Goal: Task Accomplishment & Management: Manage account settings

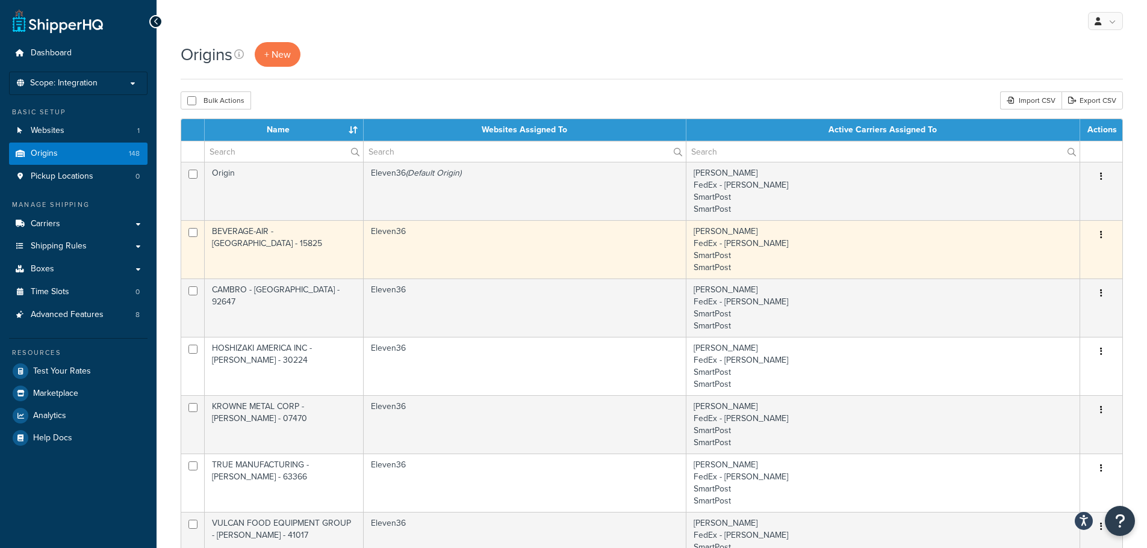
click at [1103, 234] on button "button" at bounding box center [1101, 235] width 17 height 19
click at [1039, 281] on link "Duplicate" at bounding box center [1061, 282] width 95 height 25
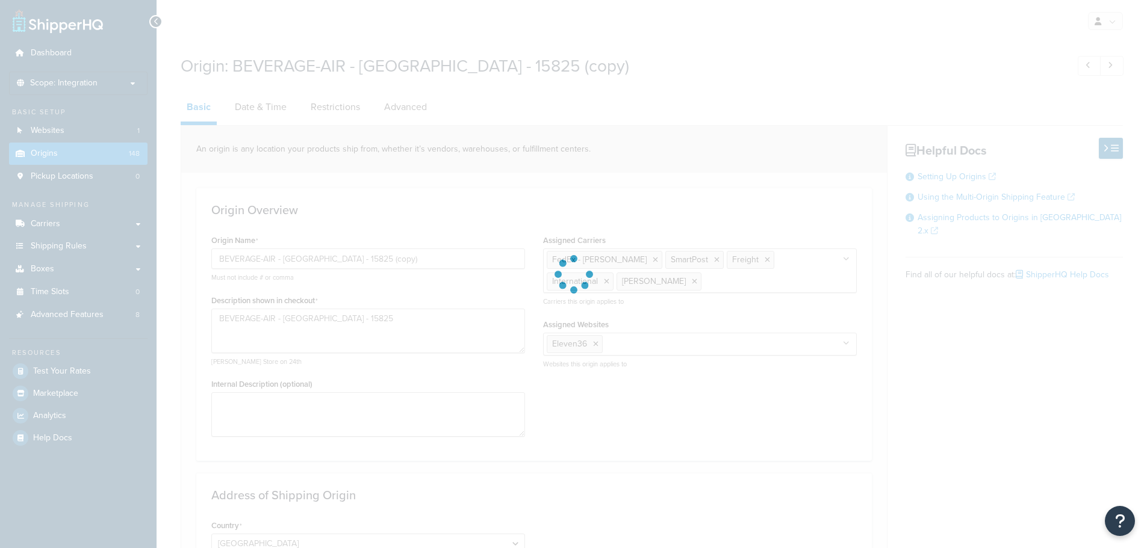
select select "38"
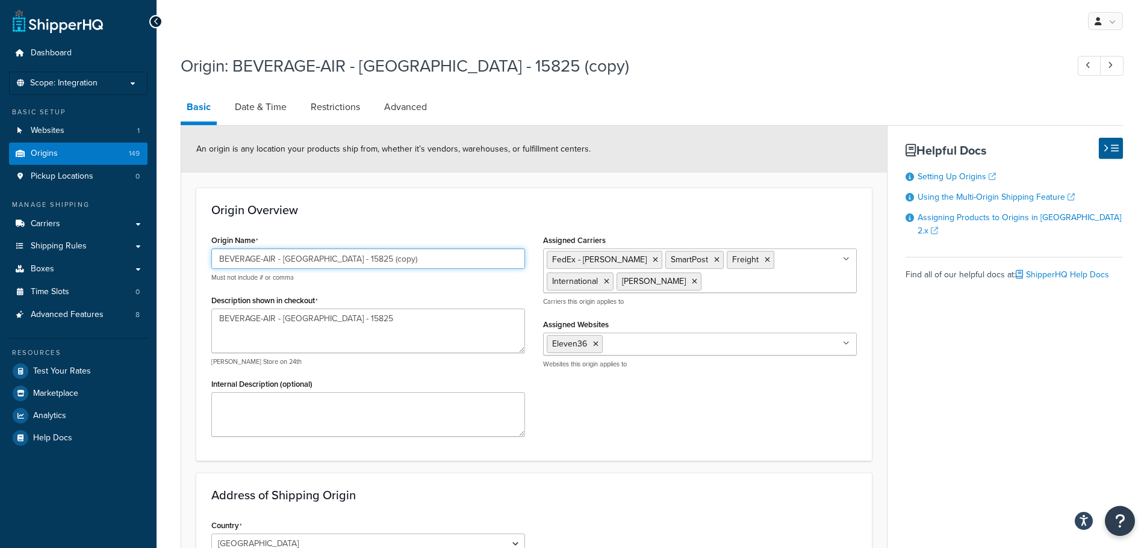
drag, startPoint x: 406, startPoint y: 259, endPoint x: 172, endPoint y: 247, distance: 233.9
click at [175, 249] on div "Origin: BEVERAGE-AIR - [GEOGRAPHIC_DATA] - 15825 (copy) Basic Date & Time Restr…" at bounding box center [652, 482] width 990 height 869
paste input "Packnwood – [GEOGRAPHIC_DATA] - 07608"
type input "Packnwood – [GEOGRAPHIC_DATA] - 07608"
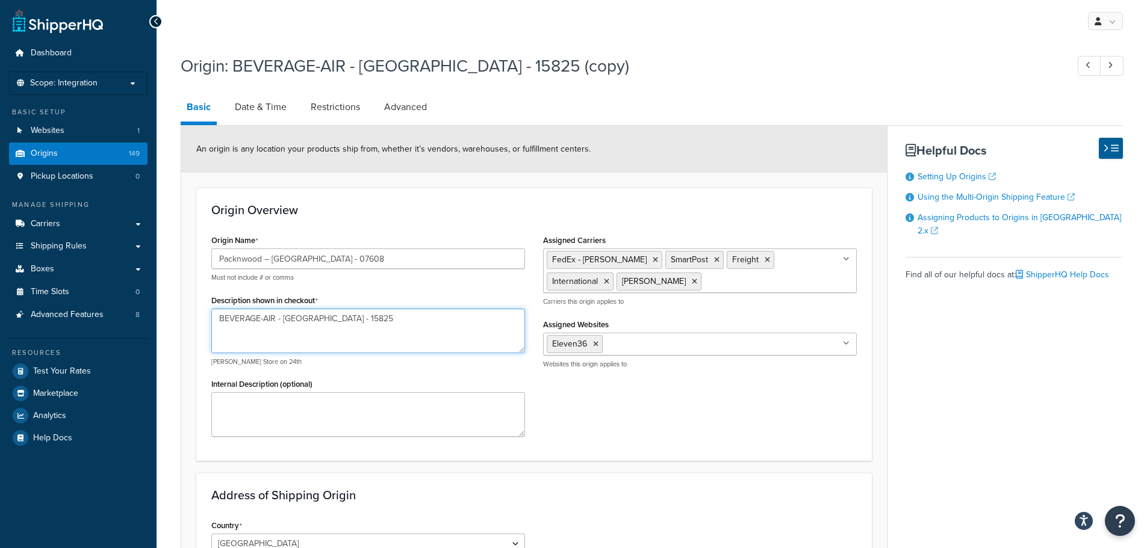
drag, startPoint x: 381, startPoint y: 320, endPoint x: 210, endPoint y: 303, distance: 172.5
click at [213, 304] on div "Description shown in checkout BEVERAGE-AIR - BROOKVILLE - 15825 e.g. Hamleys St…" at bounding box center [368, 329] width 314 height 75
paste textarea "Packnwood – TETERBORO - 07608"
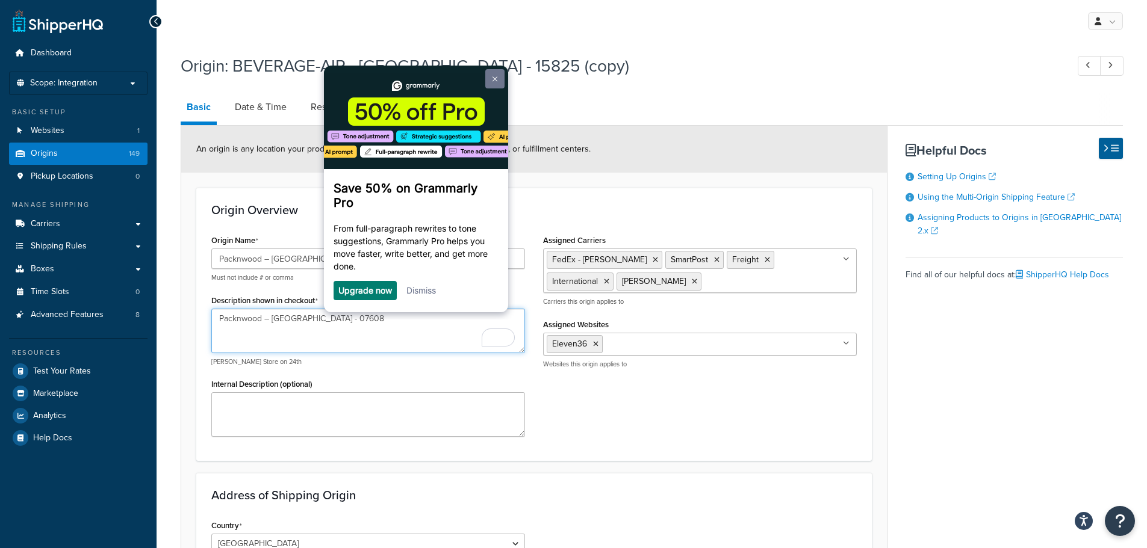
type textarea "Packnwood – TETERBORO - 07608"
click at [494, 79] on img at bounding box center [494, 78] width 5 height 5
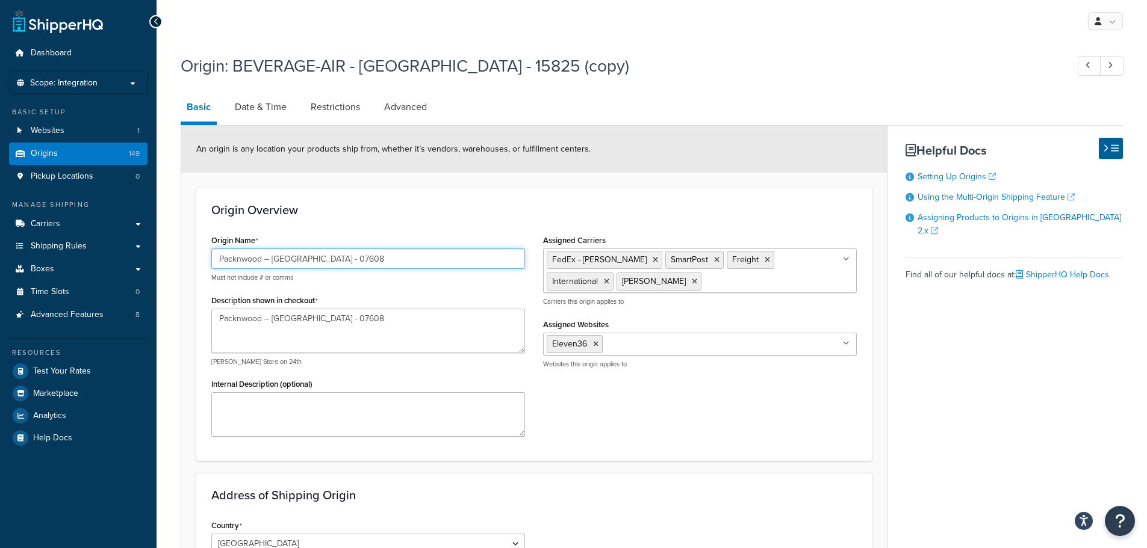
drag, startPoint x: 362, startPoint y: 261, endPoint x: 328, endPoint y: 254, distance: 35.1
click at [328, 254] on input "Packnwood – TETERBORO - 07608" at bounding box center [368, 259] width 314 height 20
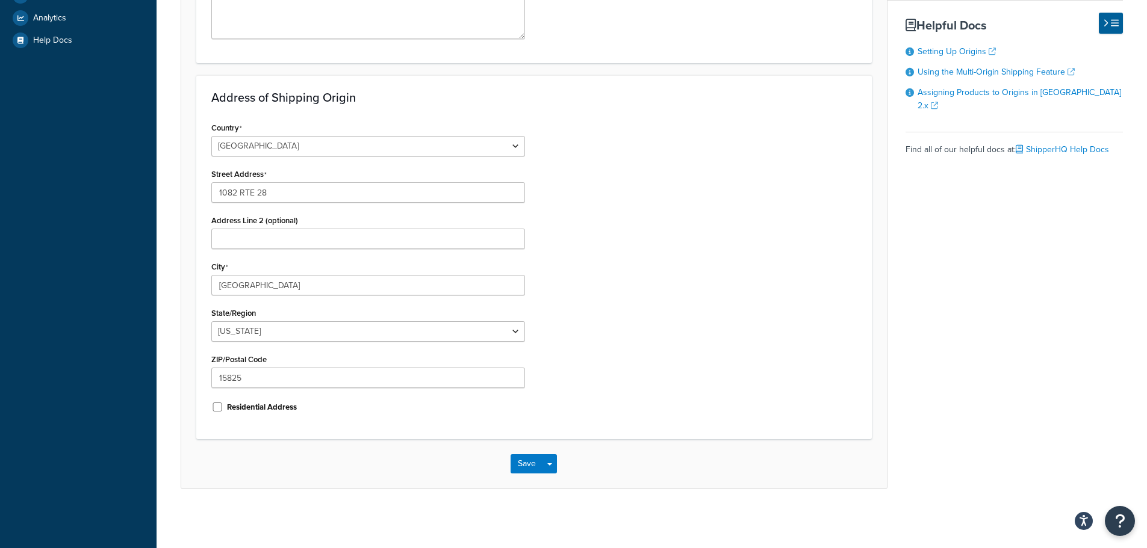
scroll to position [399, 0]
drag, startPoint x: 262, startPoint y: 373, endPoint x: 143, endPoint y: 356, distance: 119.9
click at [154, 357] on div "Dashboard Scope: Integration Basic Setup Websites 1 Origins 149 Pickup Location…" at bounding box center [573, 75] width 1147 height 948
paste input "07608"
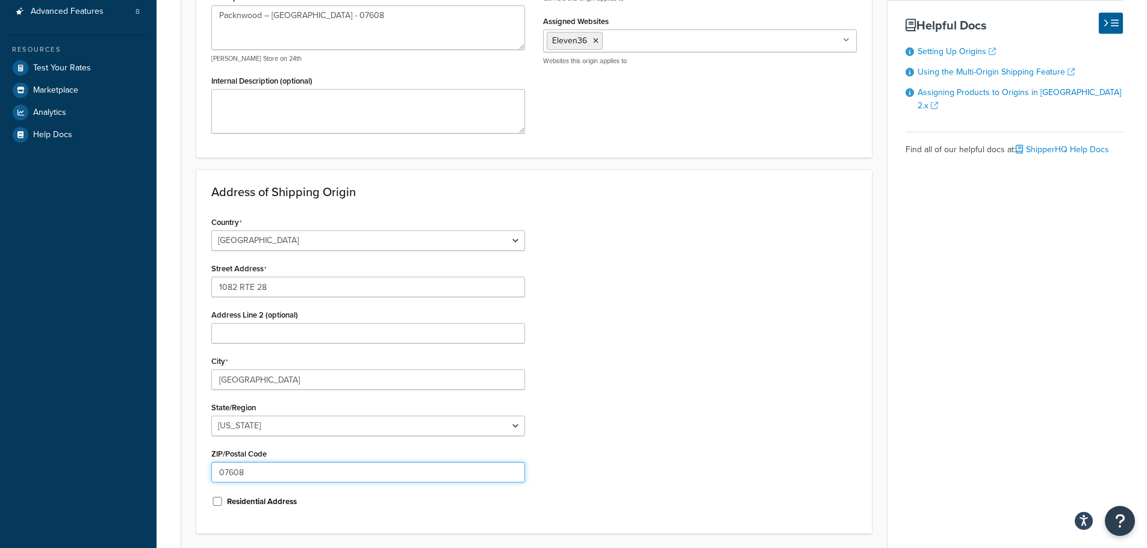
scroll to position [339, 0]
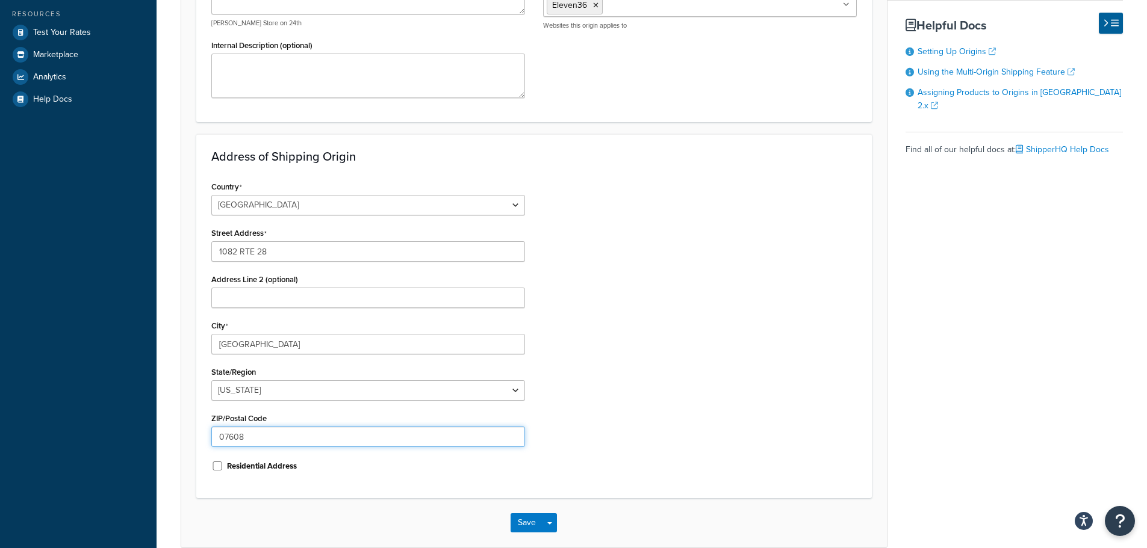
type input "07608"
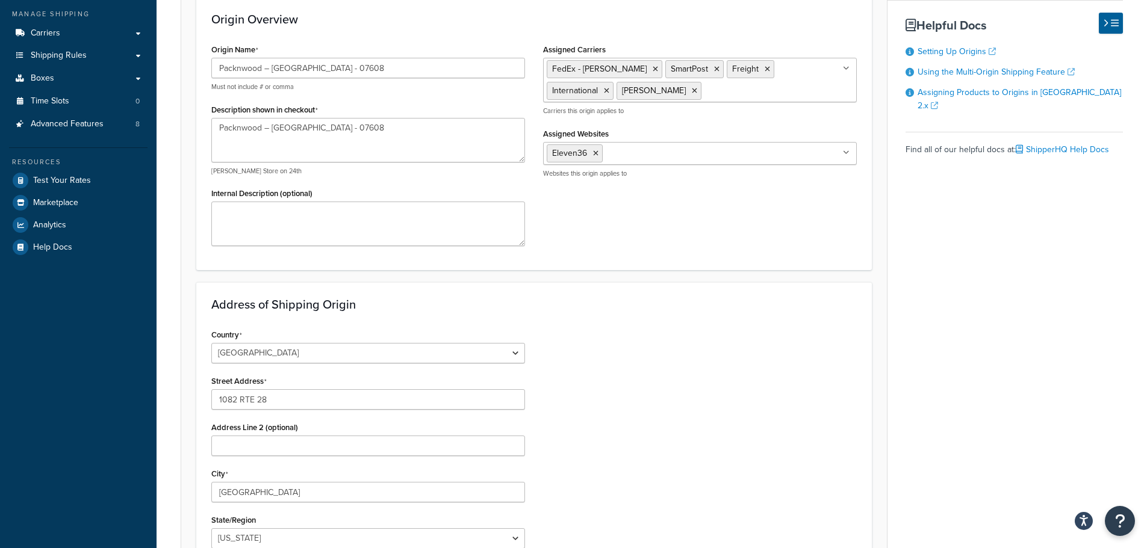
scroll to position [219, 0]
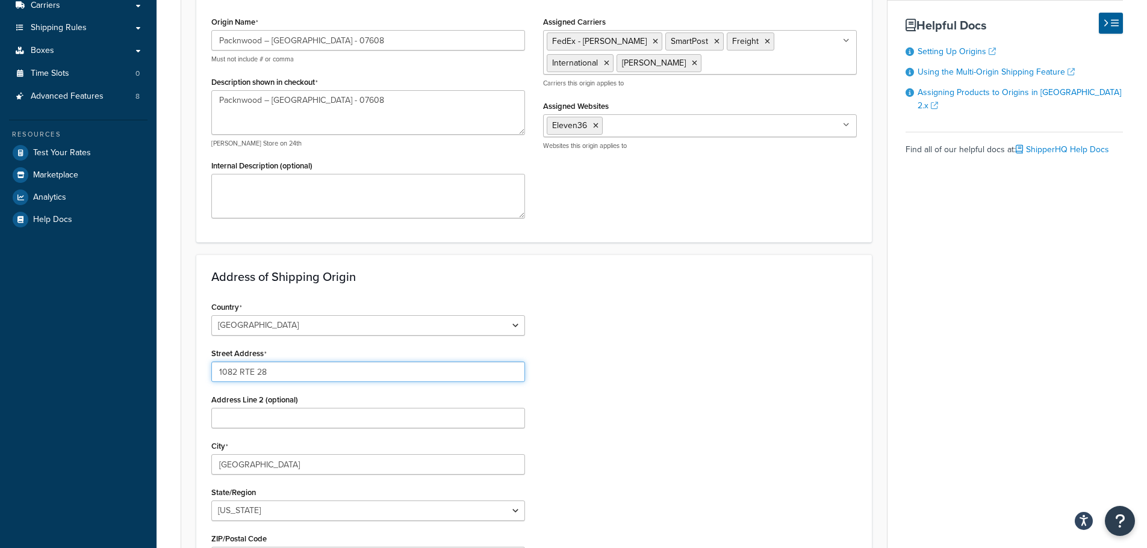
drag, startPoint x: 275, startPoint y: 372, endPoint x: 198, endPoint y: 369, distance: 77.1
click at [198, 369] on div "Address of Shipping Origin Country United States United Kingdom Afghanistan Åla…" at bounding box center [534, 437] width 676 height 364
paste input "250 Central Ave"
type input "250 Central Ave"
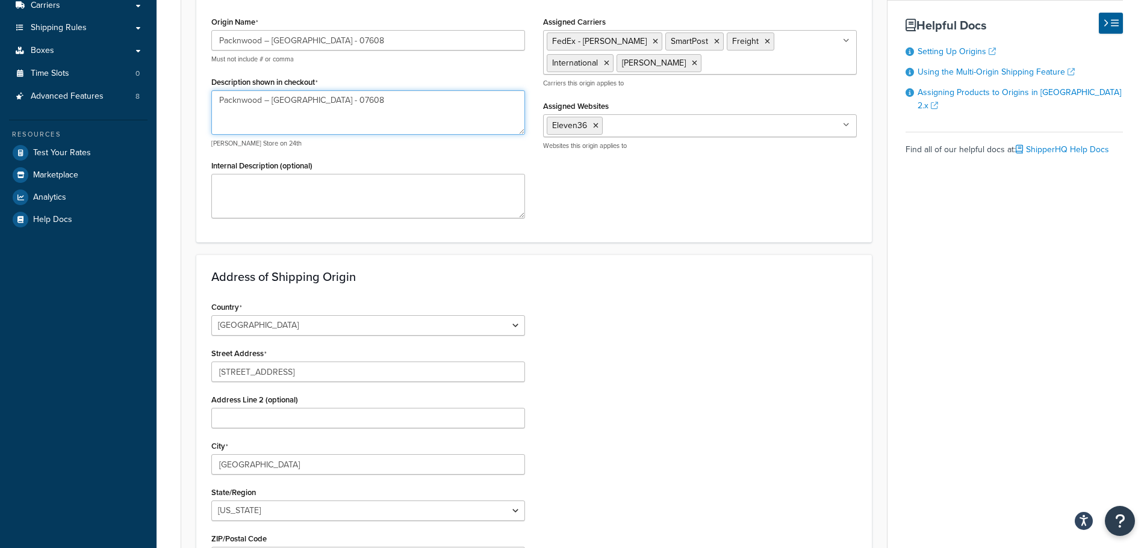
drag, startPoint x: 273, startPoint y: 96, endPoint x: 322, endPoint y: 97, distance: 49.4
click at [322, 97] on textarea "Packnwood – [GEOGRAPHIC_DATA] - 07608" at bounding box center [368, 112] width 314 height 45
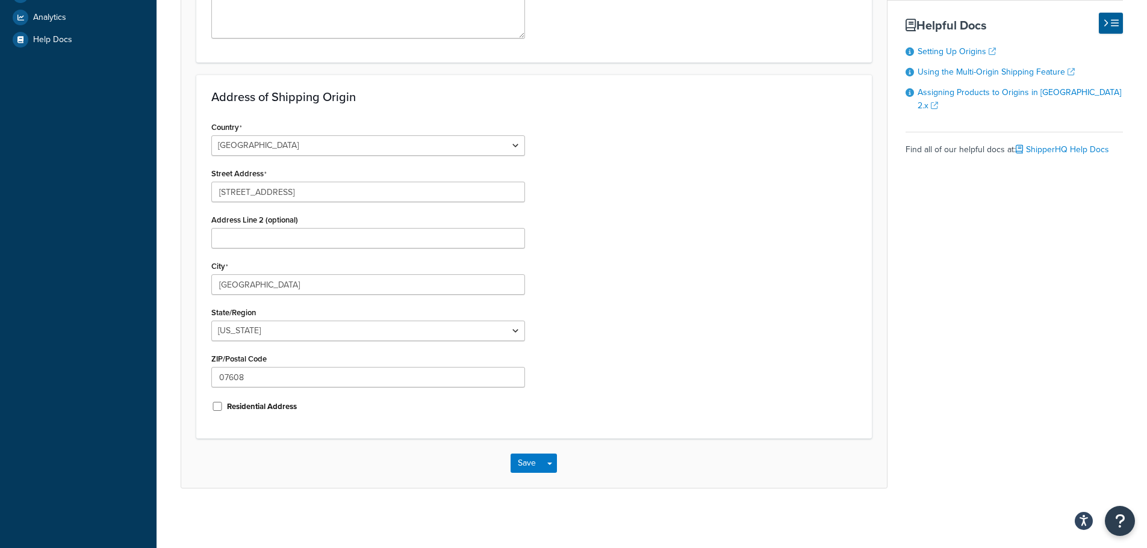
scroll to position [399, 0]
drag, startPoint x: 283, startPoint y: 277, endPoint x: 263, endPoint y: 278, distance: 19.9
click at [263, 278] on input "BROOKVILLE" at bounding box center [368, 284] width 314 height 20
click at [279, 279] on input "BROOKVILLE" at bounding box center [368, 284] width 314 height 20
drag, startPoint x: 226, startPoint y: 281, endPoint x: 165, endPoint y: 276, distance: 61.0
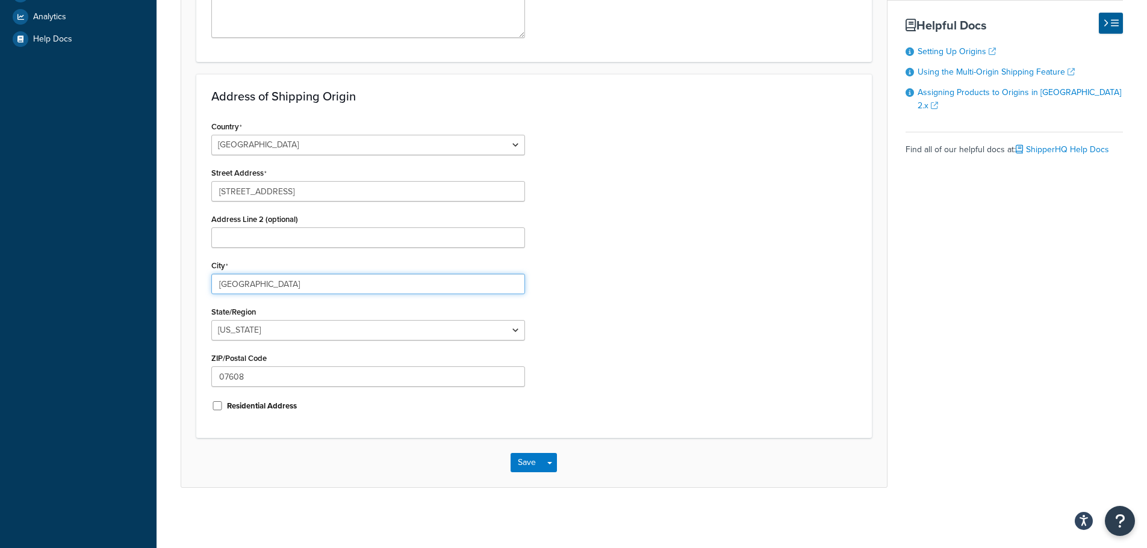
click at [165, 276] on div "Origin: BEVERAGE-AIR - BROOKVILLE - 15825 (copy) Basic Date & Time Restrictions…" at bounding box center [652, 83] width 990 height 869
paste input "TETERBORO"
type input "TETERBORO"
click at [685, 294] on div "Country United States United Kingdom Afghanistan Åland Islands Albania Algeria …" at bounding box center [533, 270] width 663 height 305
click at [341, 331] on select "Alabama Alaska American Samoa Arizona Arkansas Armed Forces Americas Armed Forc…" at bounding box center [368, 330] width 314 height 20
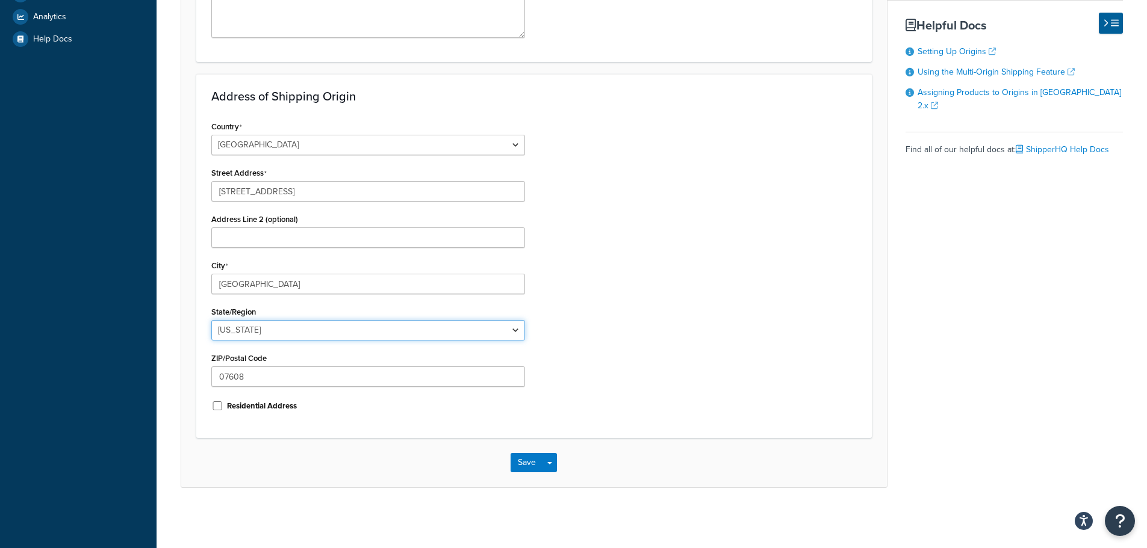
select select "30"
click at [211, 320] on select "Alabama Alaska American Samoa Arizona Arkansas Armed Forces Americas Armed Forc…" at bounding box center [368, 330] width 314 height 20
click at [526, 462] on button "Save" at bounding box center [527, 462] width 33 height 19
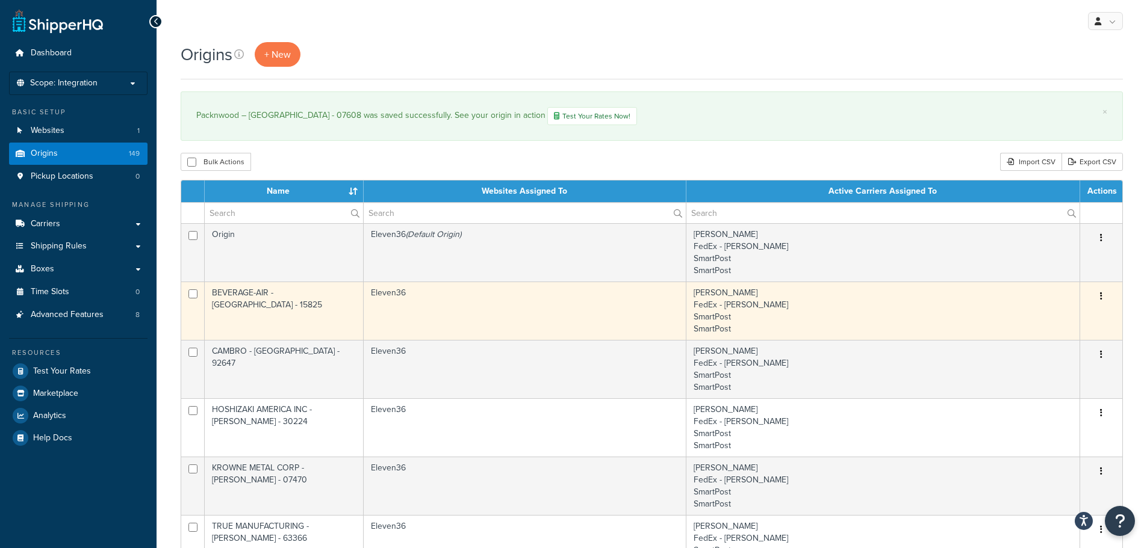
click at [1102, 296] on button "button" at bounding box center [1101, 296] width 17 height 19
click at [1042, 340] on link "Duplicate" at bounding box center [1061, 344] width 95 height 25
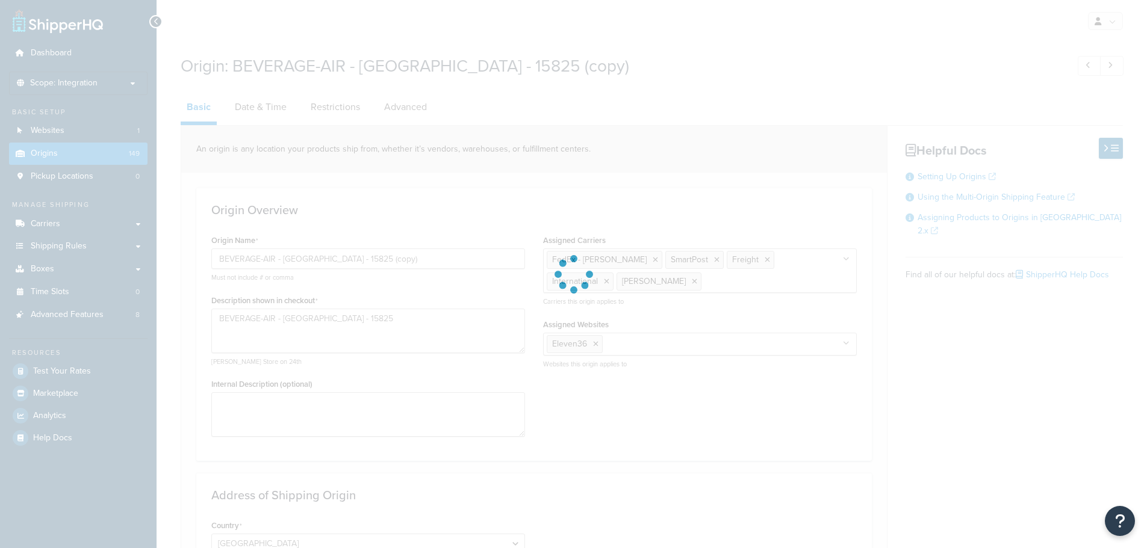
select select "38"
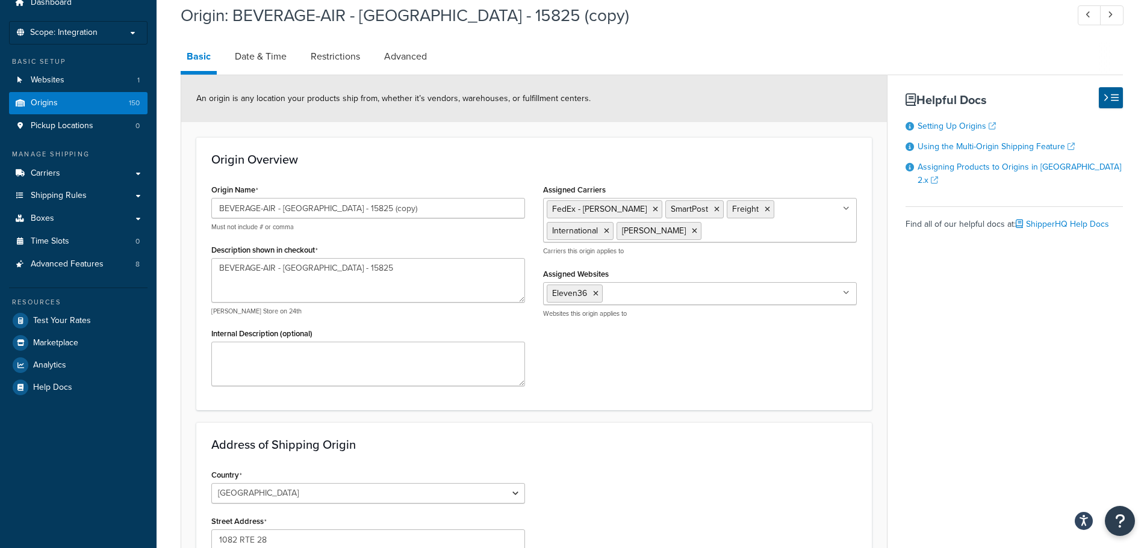
scroll to position [120, 0]
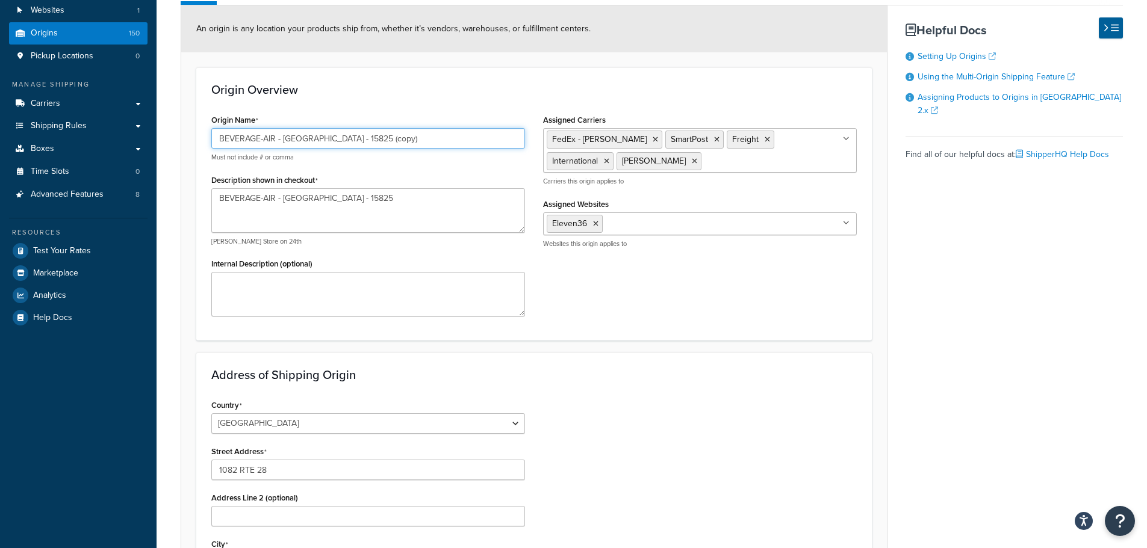
drag, startPoint x: 389, startPoint y: 137, endPoint x: 197, endPoint y: 137, distance: 191.5
click at [199, 138] on div "Origin Overview Origin Name BEVERAGE-AIR - BROOKVILLE - 15825 (copy) Must not i…" at bounding box center [534, 203] width 676 height 273
paste input "Packnwood – [GEOGRAPHIC_DATA] - 89506"
type input "Packnwood – [GEOGRAPHIC_DATA] - 89506"
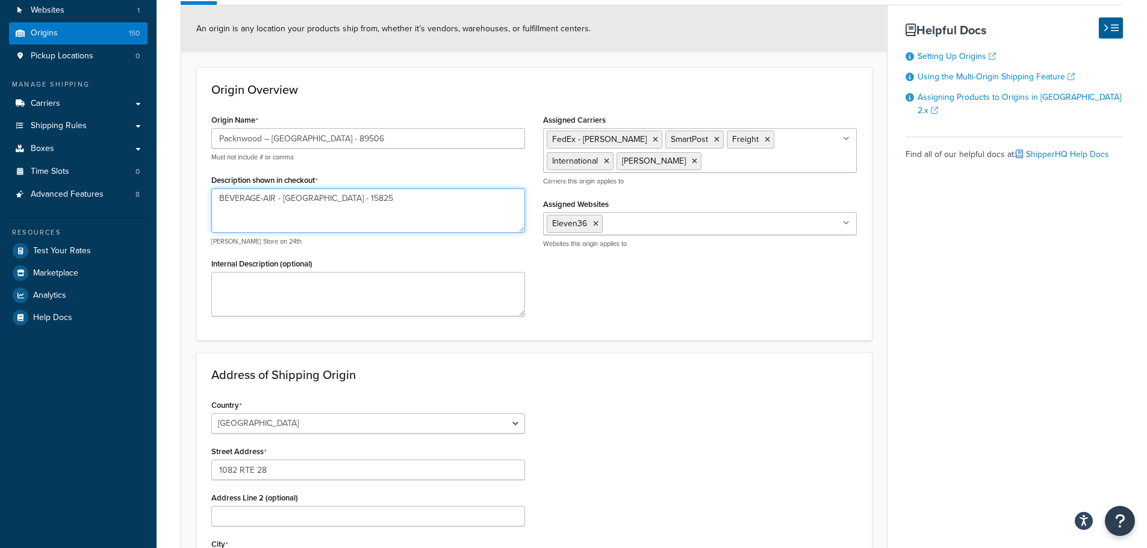
drag, startPoint x: 384, startPoint y: 203, endPoint x: 201, endPoint y: 190, distance: 183.5
click at [197, 193] on div "Origin Overview Origin Name Packnwood – RENO - 89506 Must not include # or comm…" at bounding box center [534, 203] width 676 height 273
paste textarea "Packnwood – [GEOGRAPHIC_DATA] - 89506"
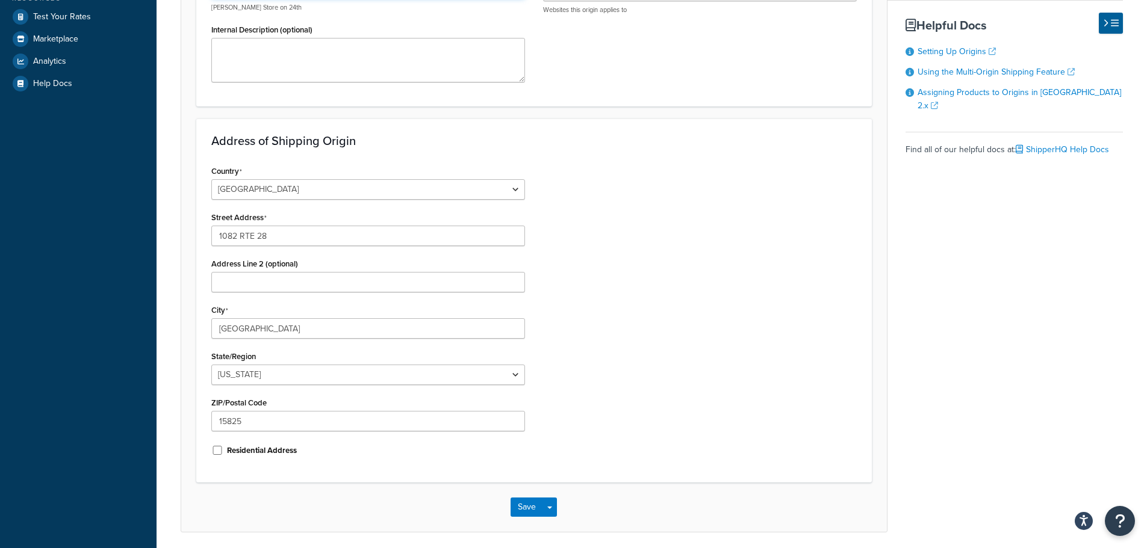
scroll to position [279, 0]
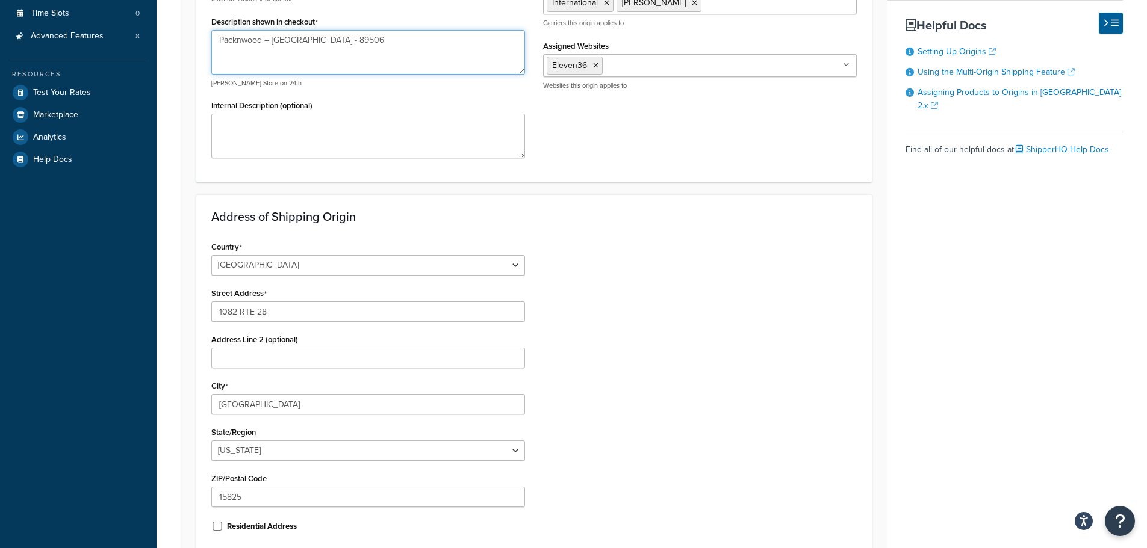
drag, startPoint x: 219, startPoint y: 38, endPoint x: 263, endPoint y: 40, distance: 44.0
click at [263, 40] on textarea "Packnwood – [GEOGRAPHIC_DATA] - 89506" at bounding box center [368, 52] width 314 height 45
drag, startPoint x: 272, startPoint y: 40, endPoint x: 292, endPoint y: 37, distance: 20.6
click at [292, 37] on textarea "Packnwood – [GEOGRAPHIC_DATA] - 89506" at bounding box center [368, 52] width 314 height 45
type textarea "Packnwood – [GEOGRAPHIC_DATA] - 89506"
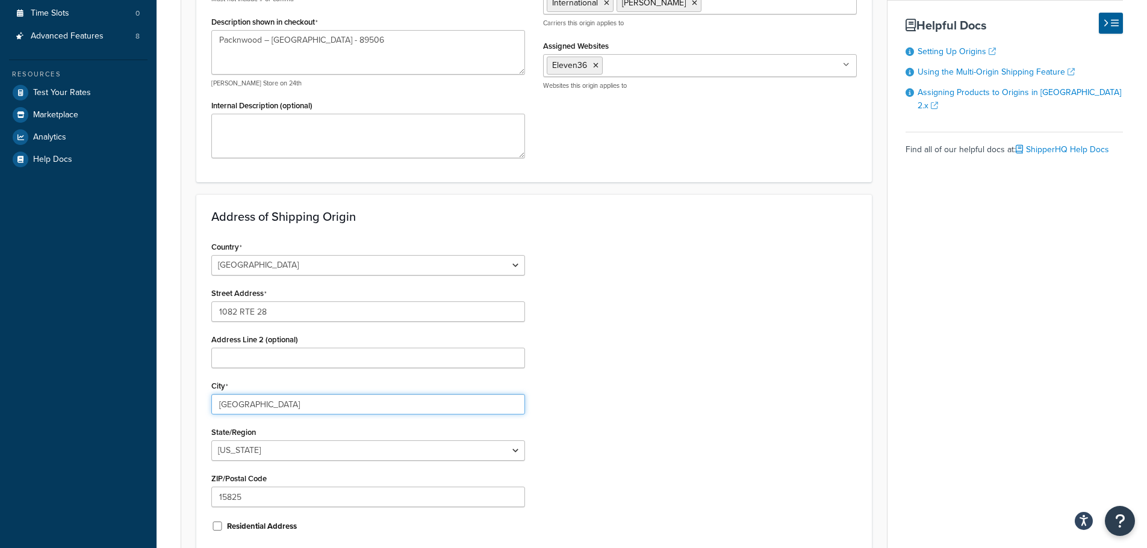
drag, startPoint x: 278, startPoint y: 404, endPoint x: 169, endPoint y: 386, distance: 110.5
click at [169, 386] on div "Origin: BEVERAGE-AIR - BROOKVILLE - 15825 (copy) Basic Date & Time Restrictions…" at bounding box center [652, 203] width 990 height 869
paste input "RENO"
type input "RENO"
drag, startPoint x: 216, startPoint y: 309, endPoint x: 148, endPoint y: 303, distance: 68.8
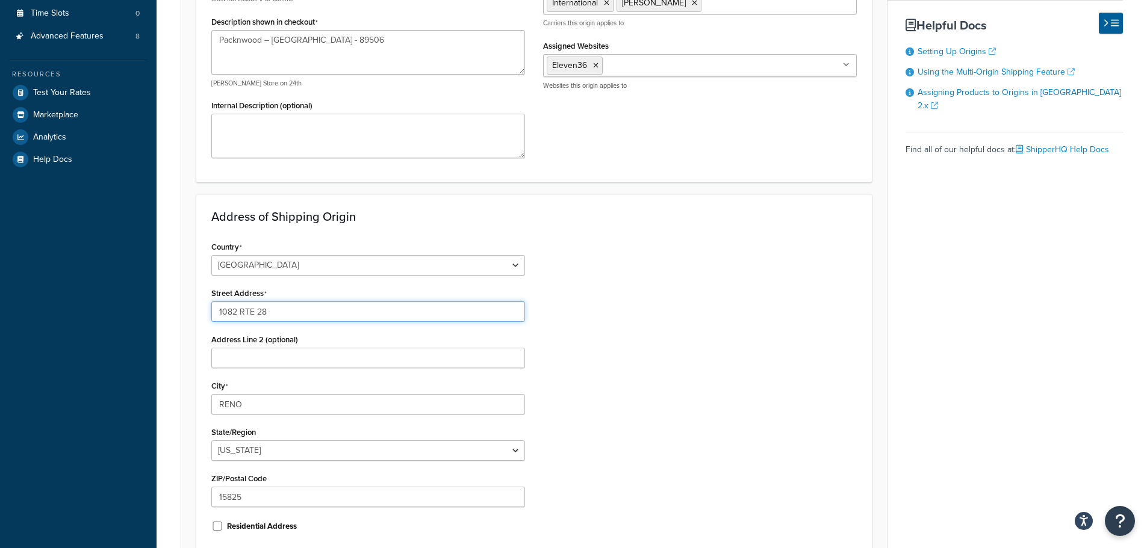
click at [149, 303] on div "Dashboard Scope: Integration Basic Setup Websites 1 Origins 150 Pickup Location…" at bounding box center [573, 195] width 1147 height 948
paste input "6995 Resource Dr STE 107"
type input "6995 Resource Dr STE 107"
drag, startPoint x: 789, startPoint y: 364, endPoint x: 763, endPoint y: 359, distance: 26.2
click at [784, 364] on div "Country United States United Kingdom Afghanistan Åland Islands Albania Algeria …" at bounding box center [533, 390] width 663 height 305
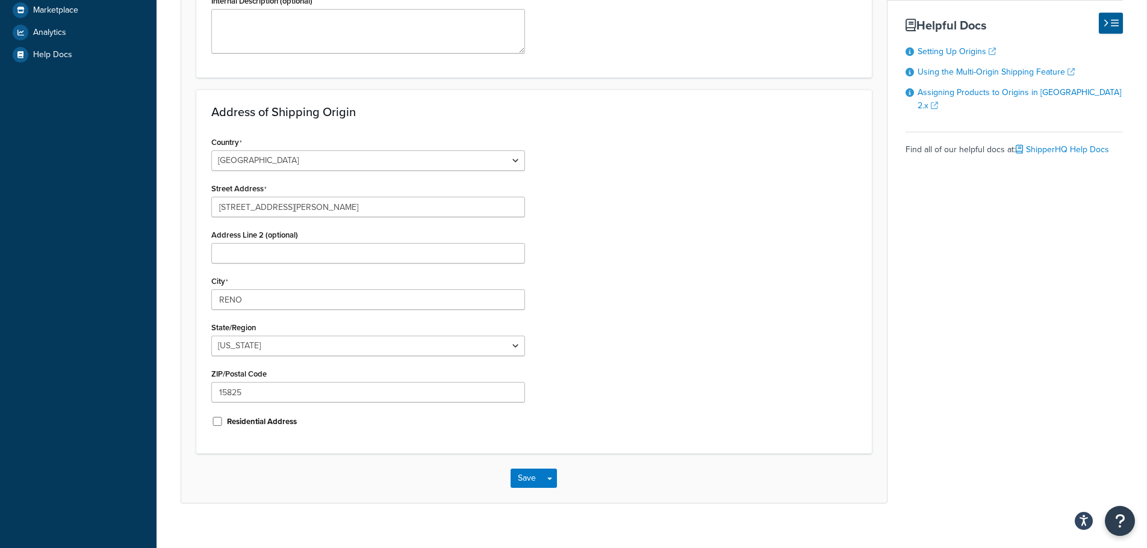
scroll to position [399, 0]
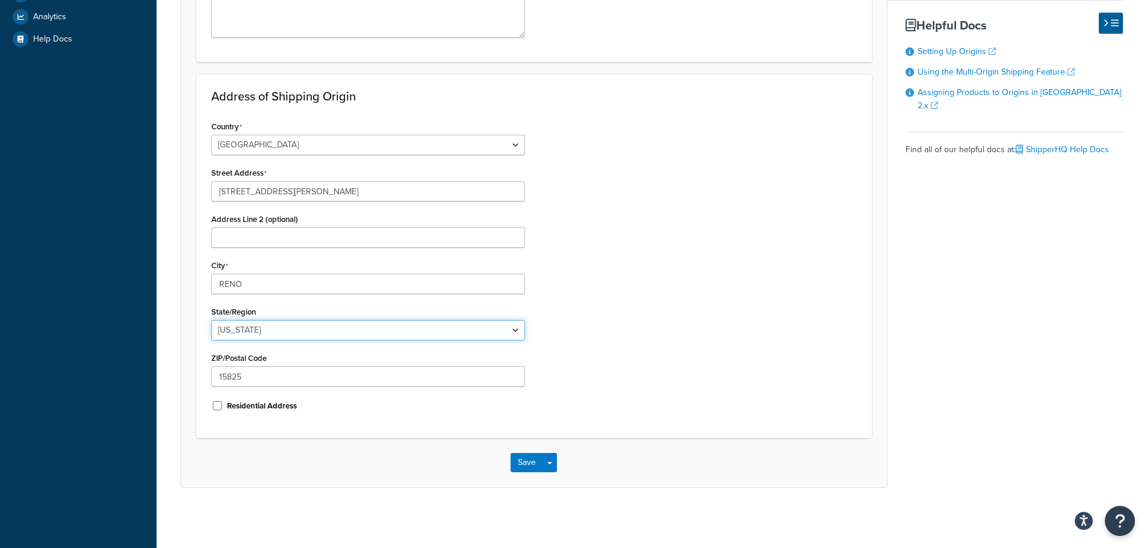
click at [266, 327] on select "Alabama Alaska American Samoa Arizona Arkansas Armed Forces Americas Armed Forc…" at bounding box center [368, 330] width 314 height 20
select select "28"
click at [211, 320] on select "Alabama Alaska American Samoa Arizona Arkansas Armed Forces Americas Armed Forc…" at bounding box center [368, 330] width 314 height 20
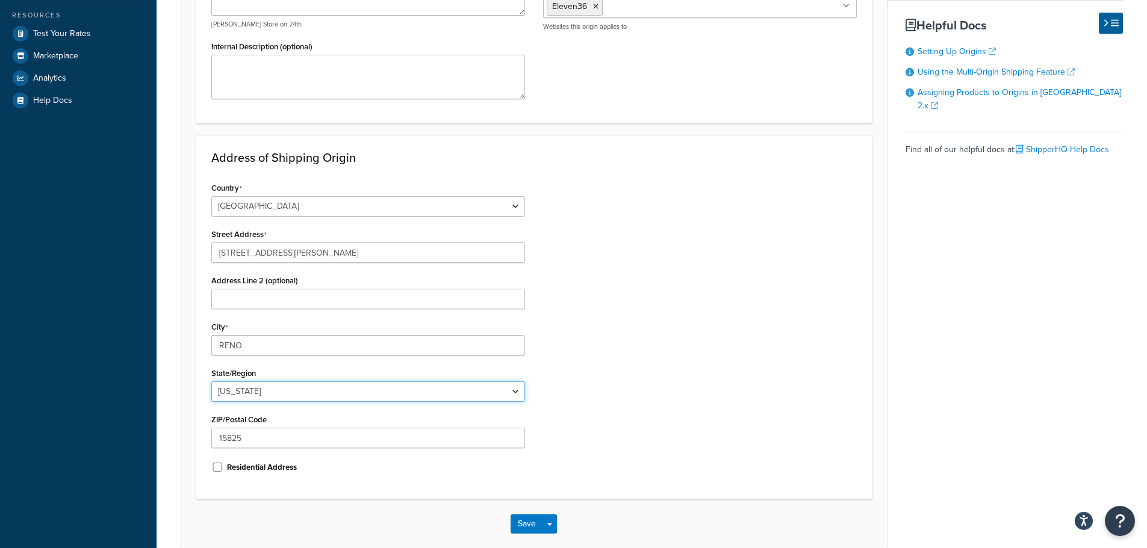
scroll to position [279, 0]
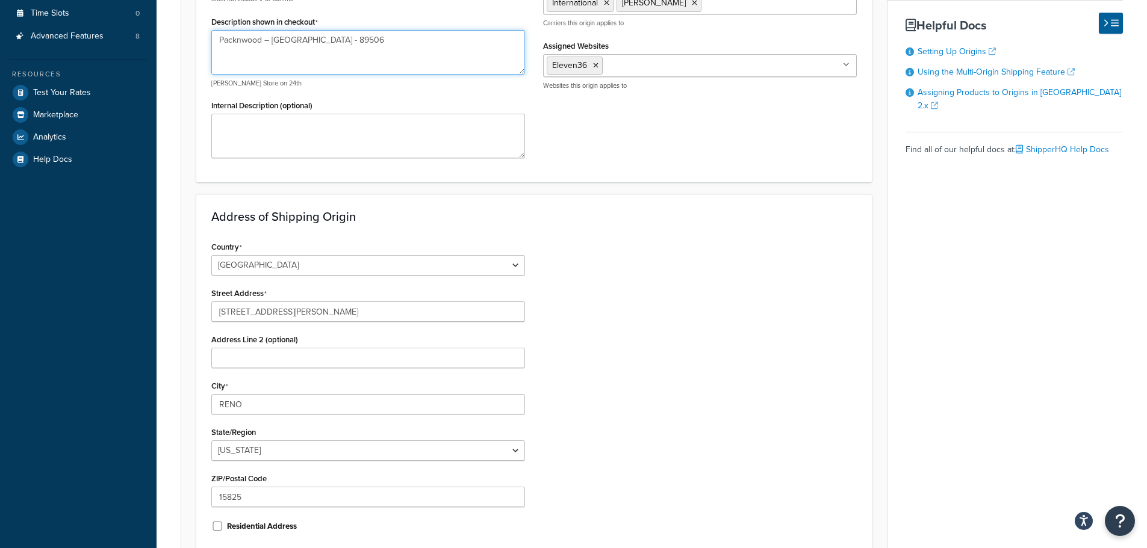
drag, startPoint x: 302, startPoint y: 40, endPoint x: 335, endPoint y: 39, distance: 32.5
click at [335, 39] on textarea "Packnwood – [GEOGRAPHIC_DATA] - 89506" at bounding box center [368, 52] width 314 height 45
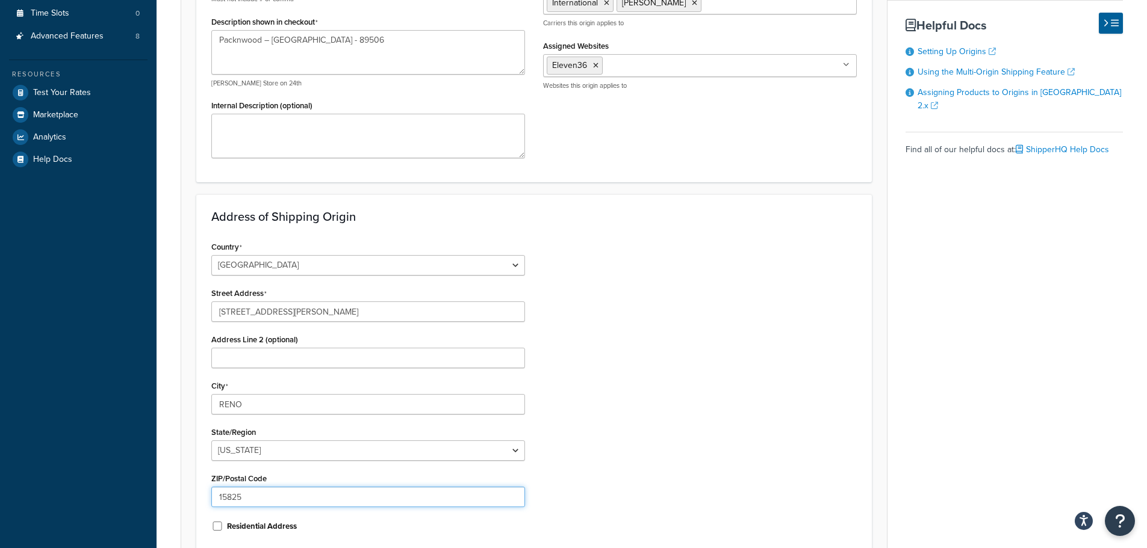
drag, startPoint x: 259, startPoint y: 503, endPoint x: 189, endPoint y: 494, distance: 70.5
click at [193, 494] on form "An origin is any location your products ship from, whether it’s vendors, wareho…" at bounding box center [534, 227] width 706 height 761
paste input "89506"
type input "89506"
click at [645, 492] on div "Country United States United Kingdom Afghanistan Åland Islands Albania Algeria …" at bounding box center [533, 390] width 663 height 305
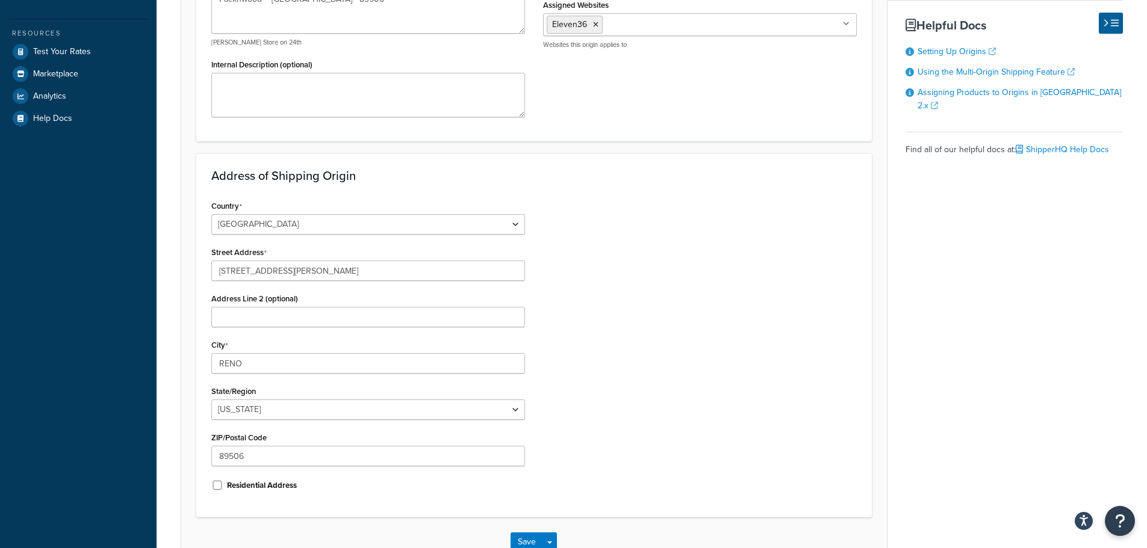
scroll to position [339, 0]
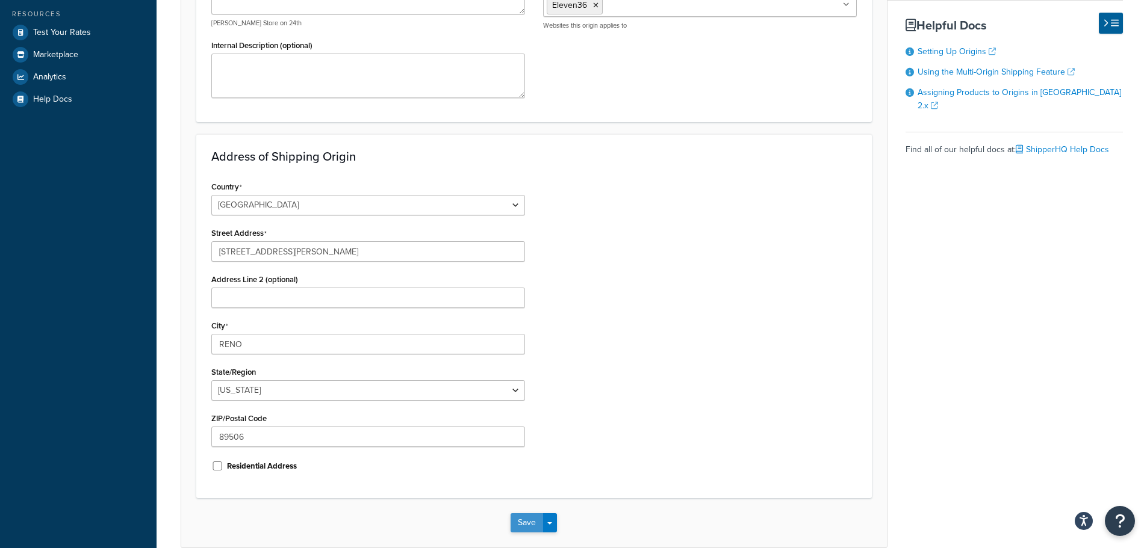
click at [520, 523] on button "Save" at bounding box center [527, 523] width 33 height 19
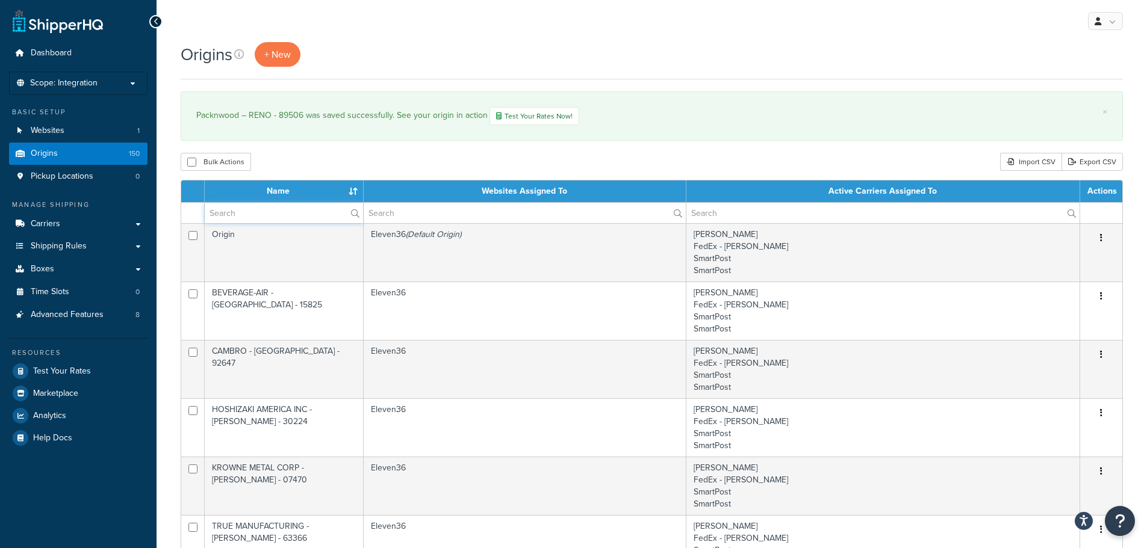
click at [283, 216] on input "text" at bounding box center [284, 213] width 158 height 20
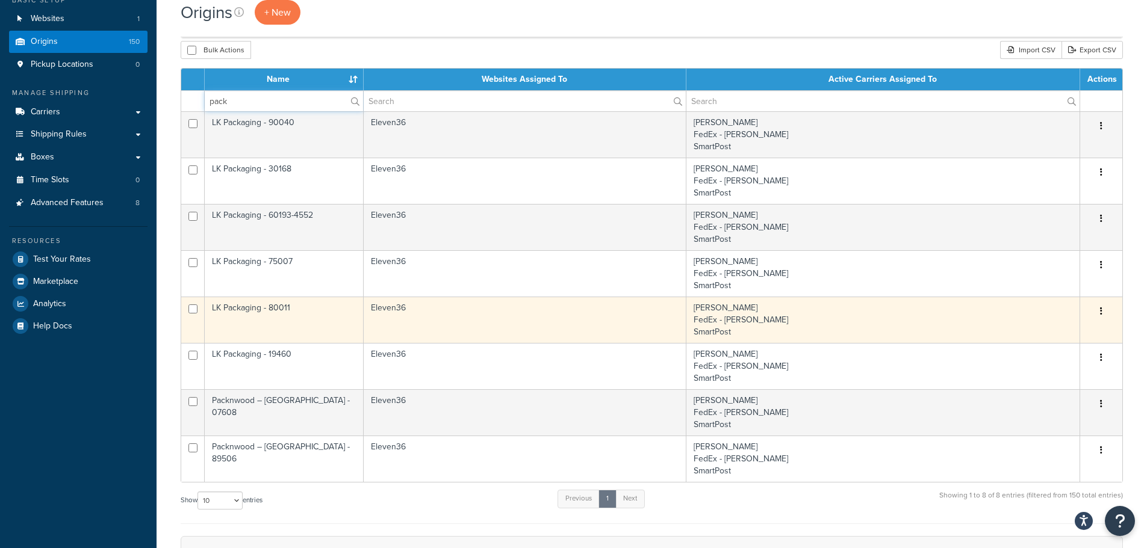
scroll to position [120, 0]
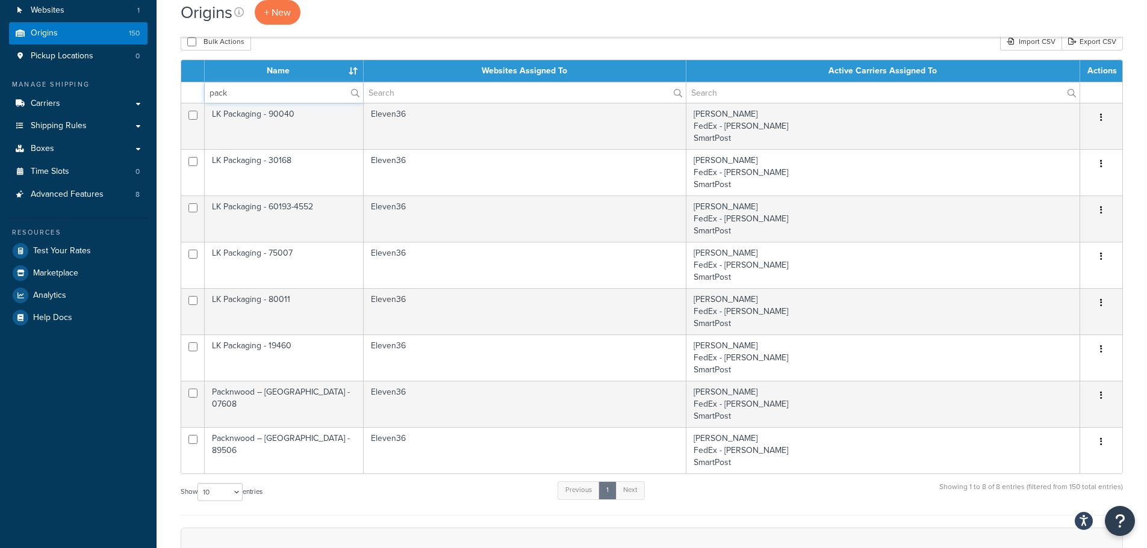
type input "pack"
